Goal: Task Accomplishment & Management: Complete application form

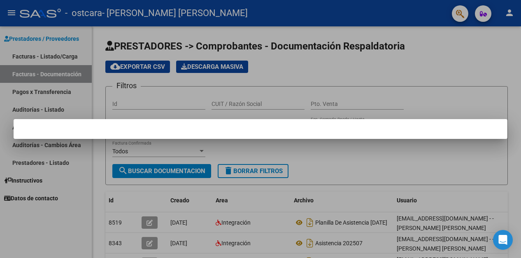
scroll to position [66, 0]
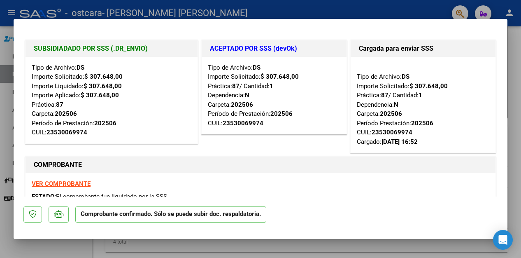
click at [192, 167] on h1 "COMPROBANTE" at bounding box center [261, 165] width 454 height 10
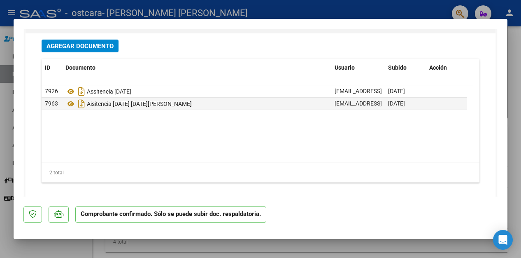
scroll to position [1054, 0]
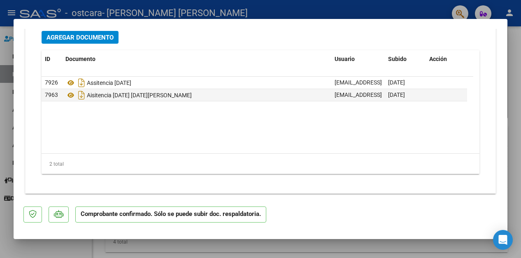
click at [392, 8] on div at bounding box center [260, 129] width 521 height 258
type input "$ 0,00"
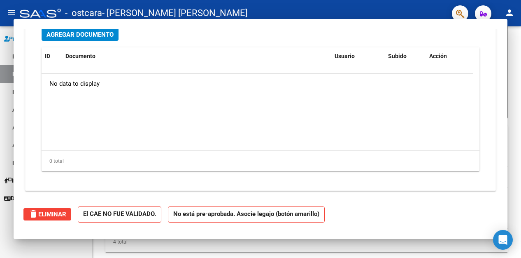
scroll to position [784, 0]
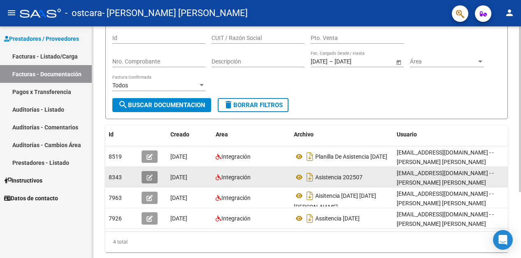
click at [153, 177] on button "button" at bounding box center [150, 177] width 16 height 12
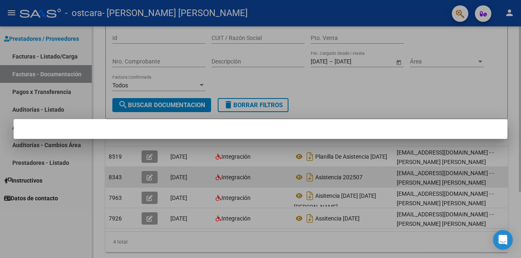
click at [153, 177] on div at bounding box center [260, 129] width 521 height 258
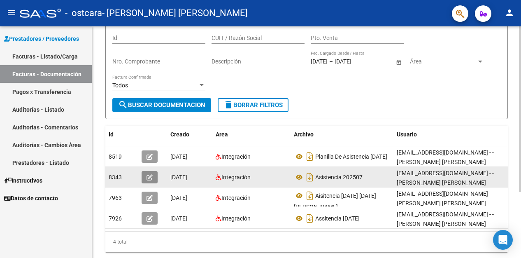
click at [153, 177] on button "button" at bounding box center [150, 177] width 16 height 12
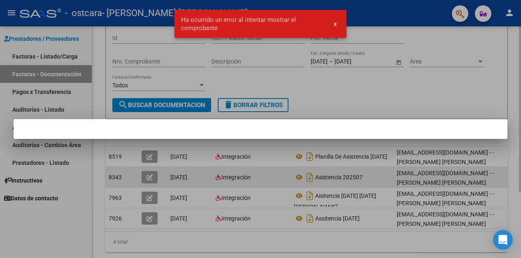
click at [153, 177] on div at bounding box center [260, 129] width 521 height 258
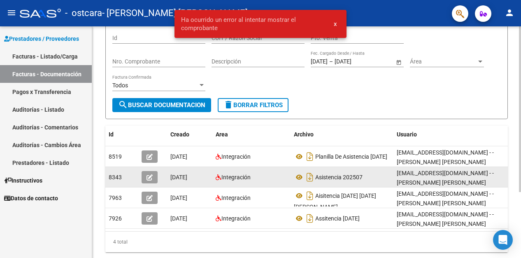
click at [149, 173] on button "button" at bounding box center [150, 177] width 16 height 12
